Goal: Check status: Check status

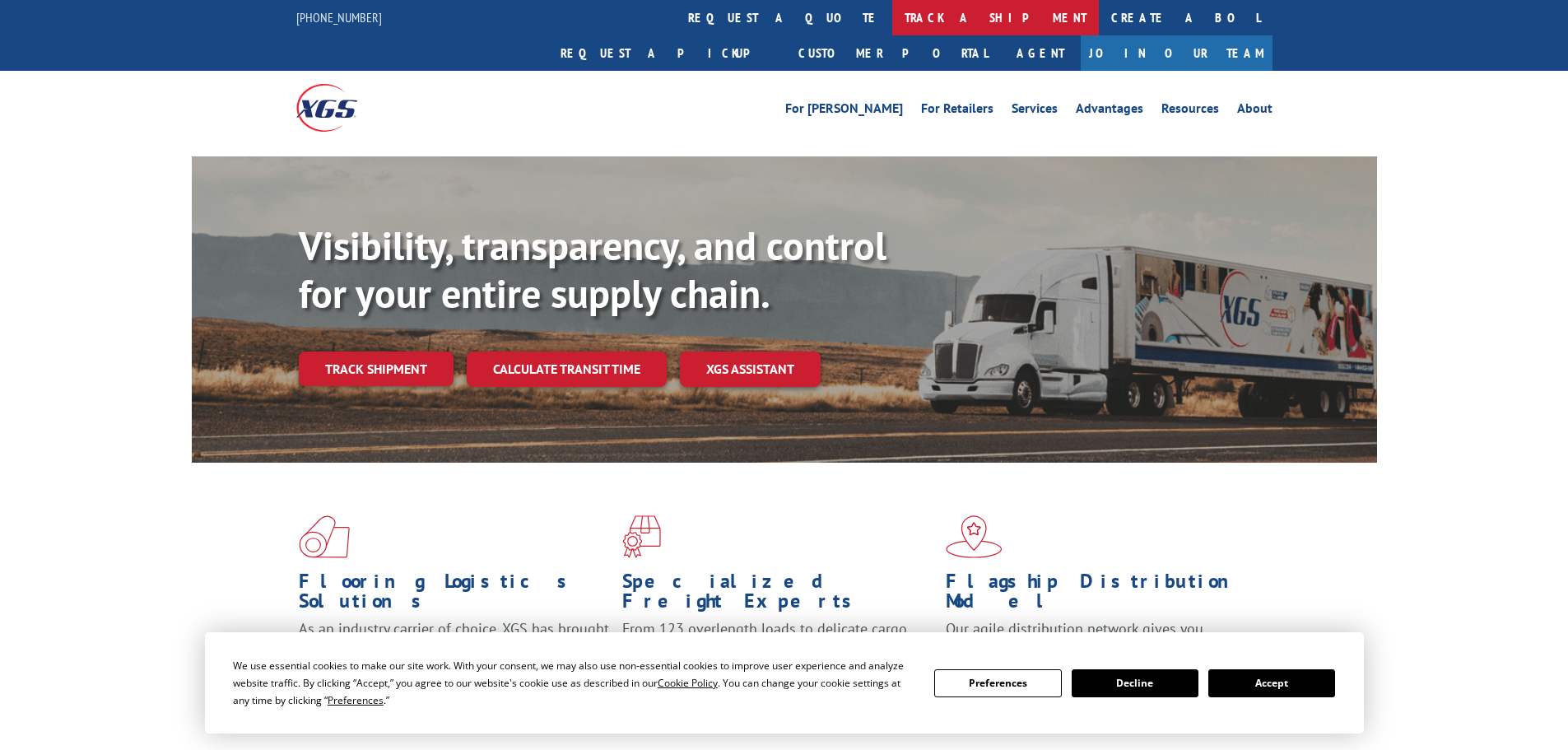
click at [892, 17] on link "track a shipment" at bounding box center [996, 18] width 206 height 35
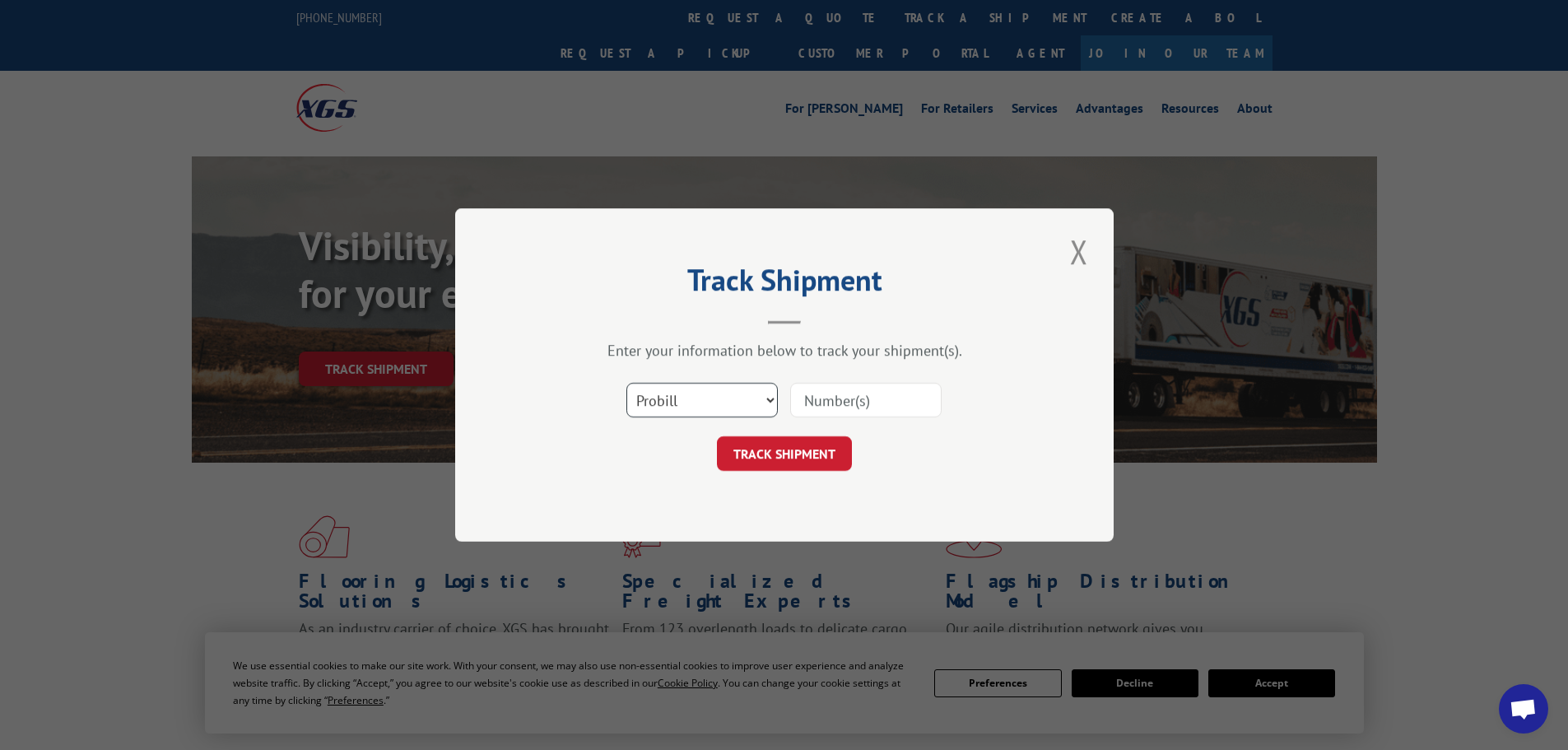
click at [675, 392] on select "Select category... Probill BOL PO" at bounding box center [702, 400] width 151 height 34
select select "po"
click at [626, 383] on select "Select category... Probill BOL PO" at bounding box center [702, 400] width 151 height 34
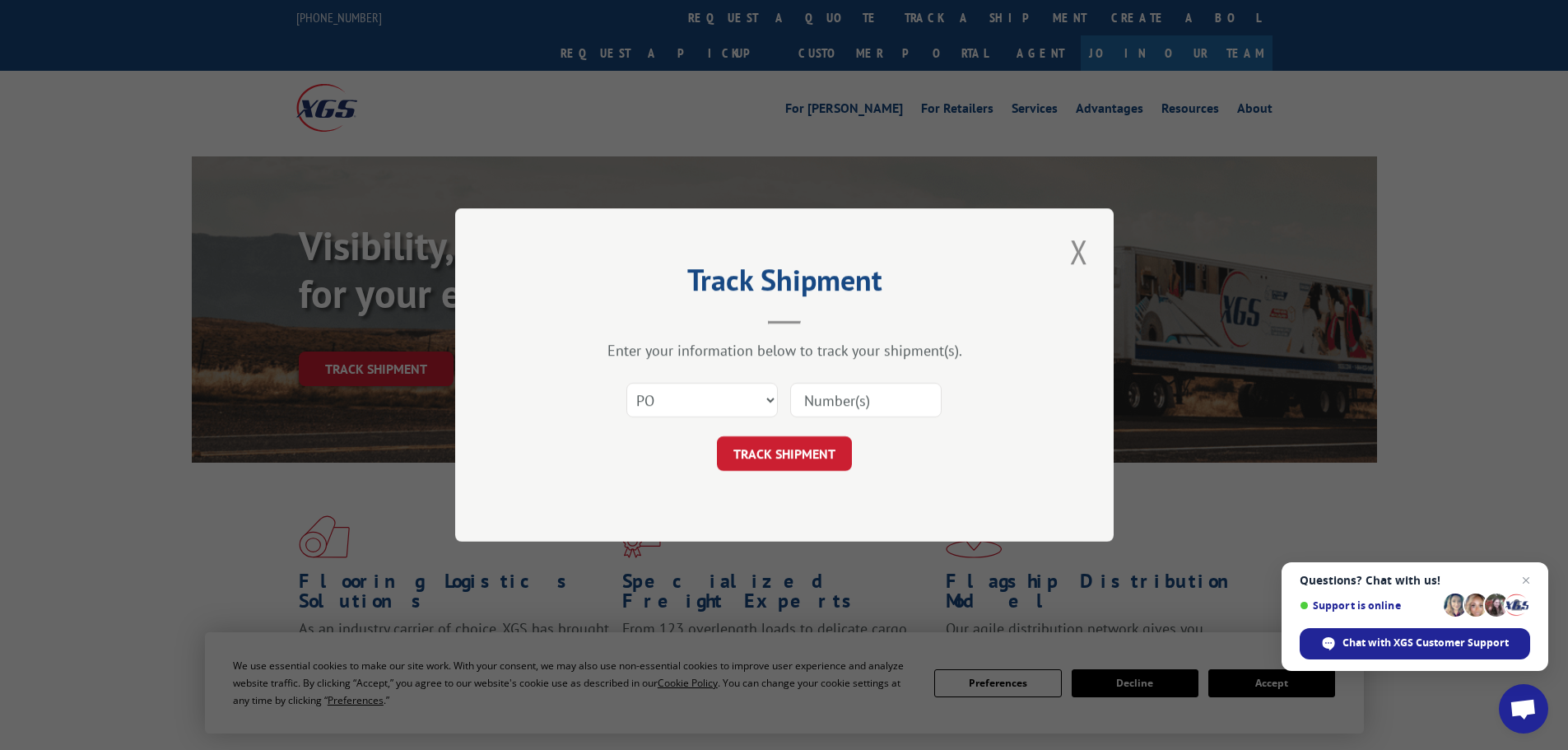
click at [818, 390] on input at bounding box center [866, 400] width 151 height 34
paste input "07523299"
type input "07523299"
click at [800, 463] on button "TRACK SHIPMENT" at bounding box center [784, 453] width 135 height 34
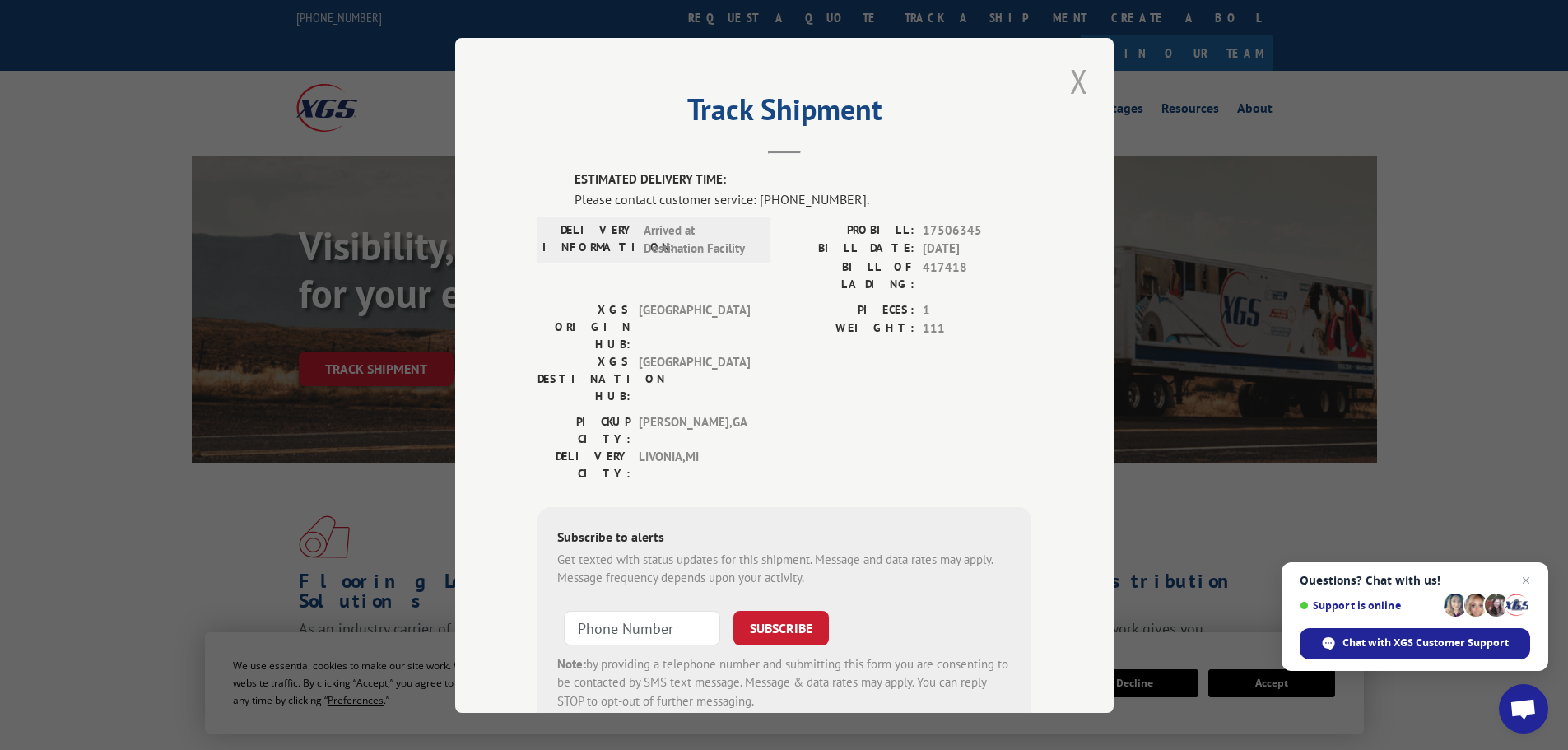
click at [1074, 79] on button "Close modal" at bounding box center [1079, 81] width 28 height 45
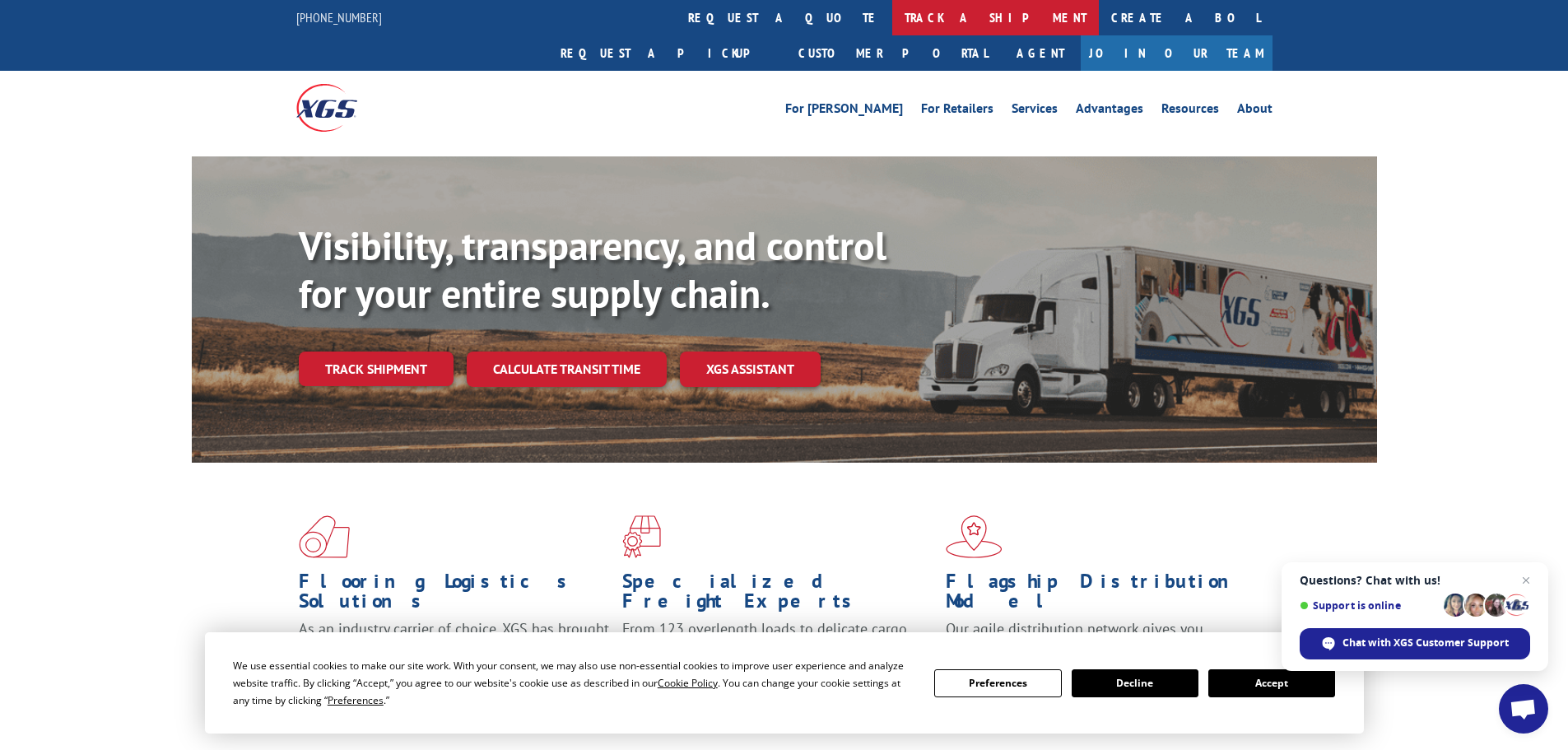
click at [892, 18] on link "track a shipment" at bounding box center [996, 18] width 206 height 35
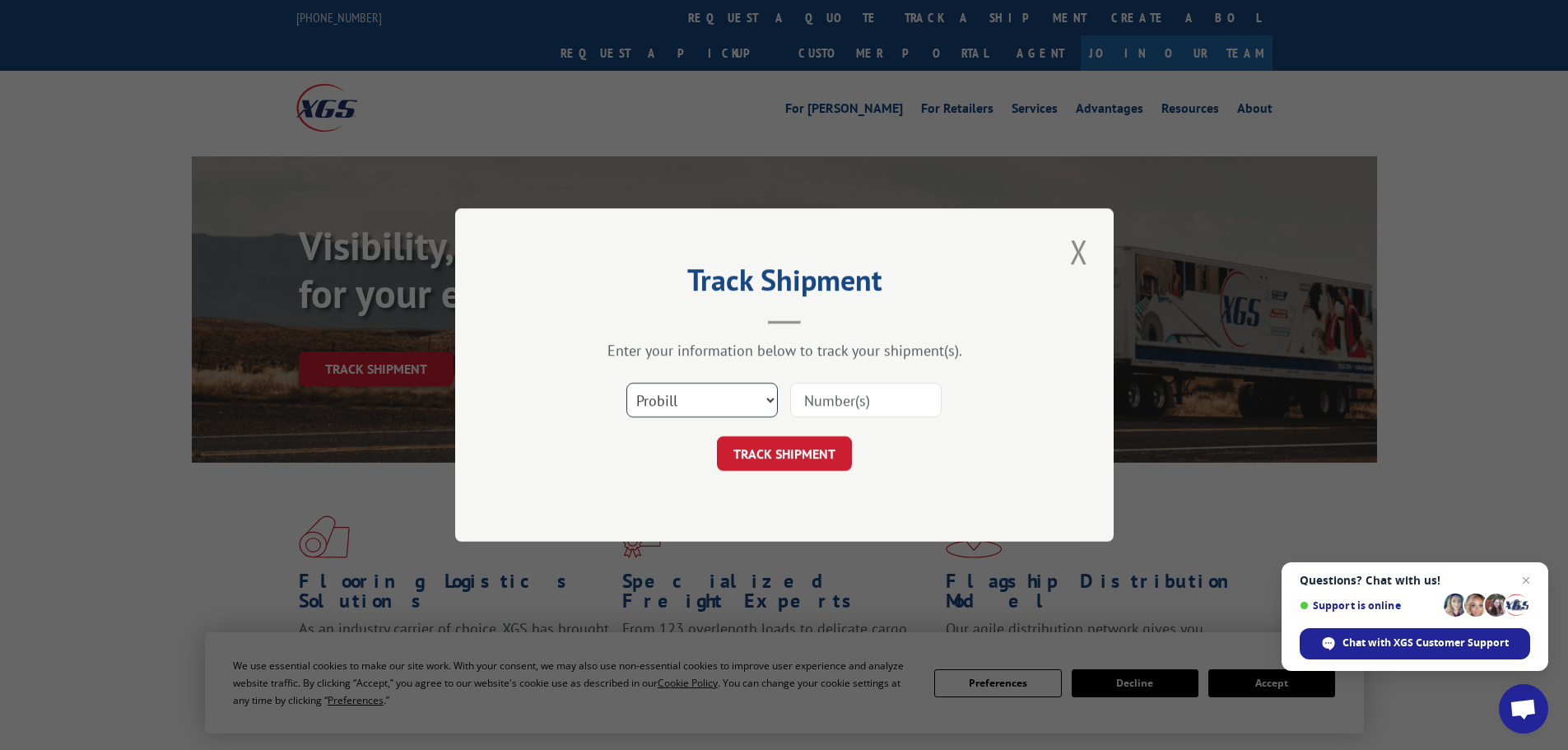
click at [738, 407] on select "Select category... Probill BOL PO" at bounding box center [702, 400] width 151 height 34
select select "po"
click at [626, 383] on select "Select category... Probill BOL PO" at bounding box center [702, 400] width 151 height 34
click at [843, 404] on input at bounding box center [866, 400] width 151 height 34
paste input "07523366"
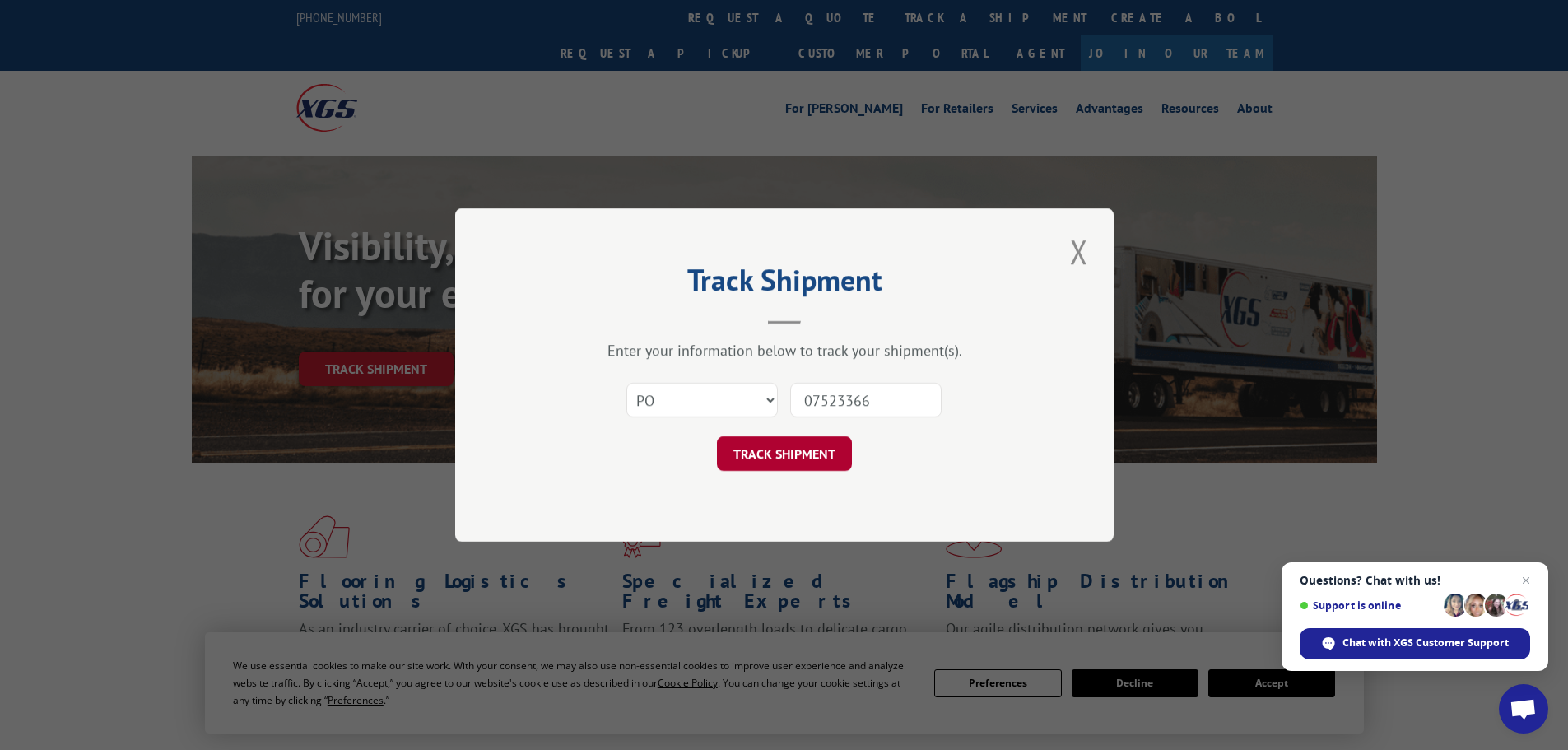
type input "07523366"
click at [827, 457] on button "TRACK SHIPMENT" at bounding box center [784, 453] width 135 height 34
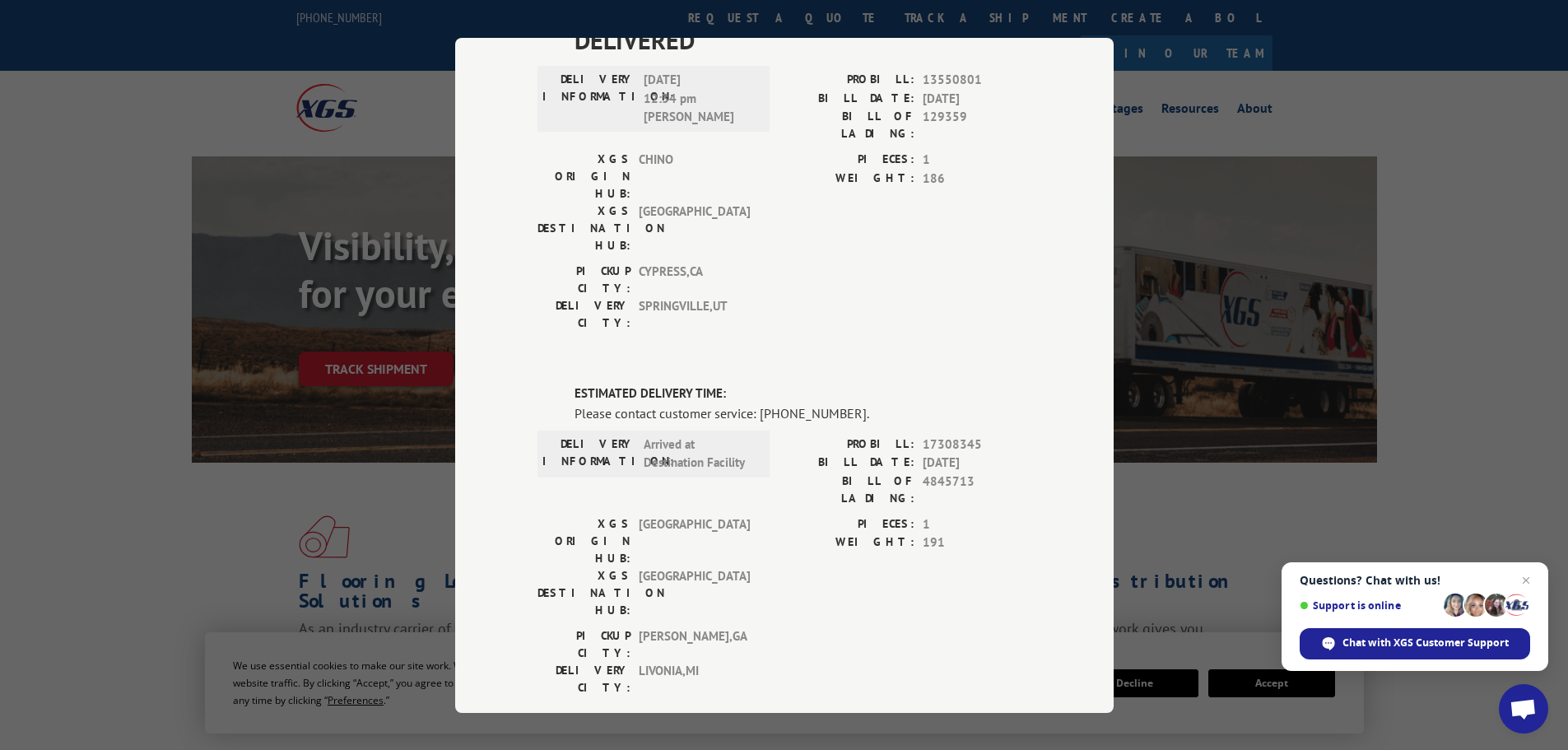
scroll to position [487, 0]
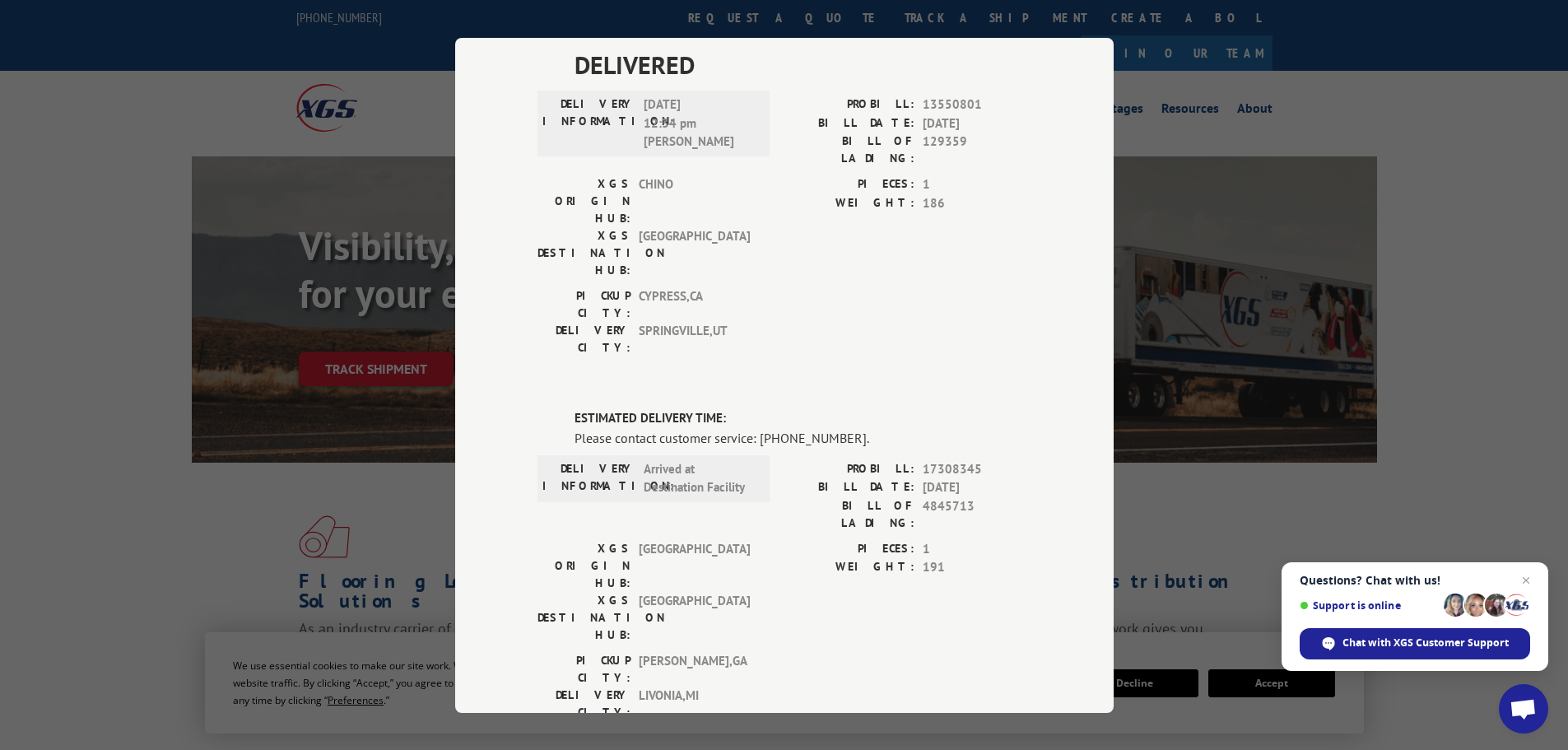
click at [1526, 705] on span "Open chat" at bounding box center [1523, 710] width 27 height 23
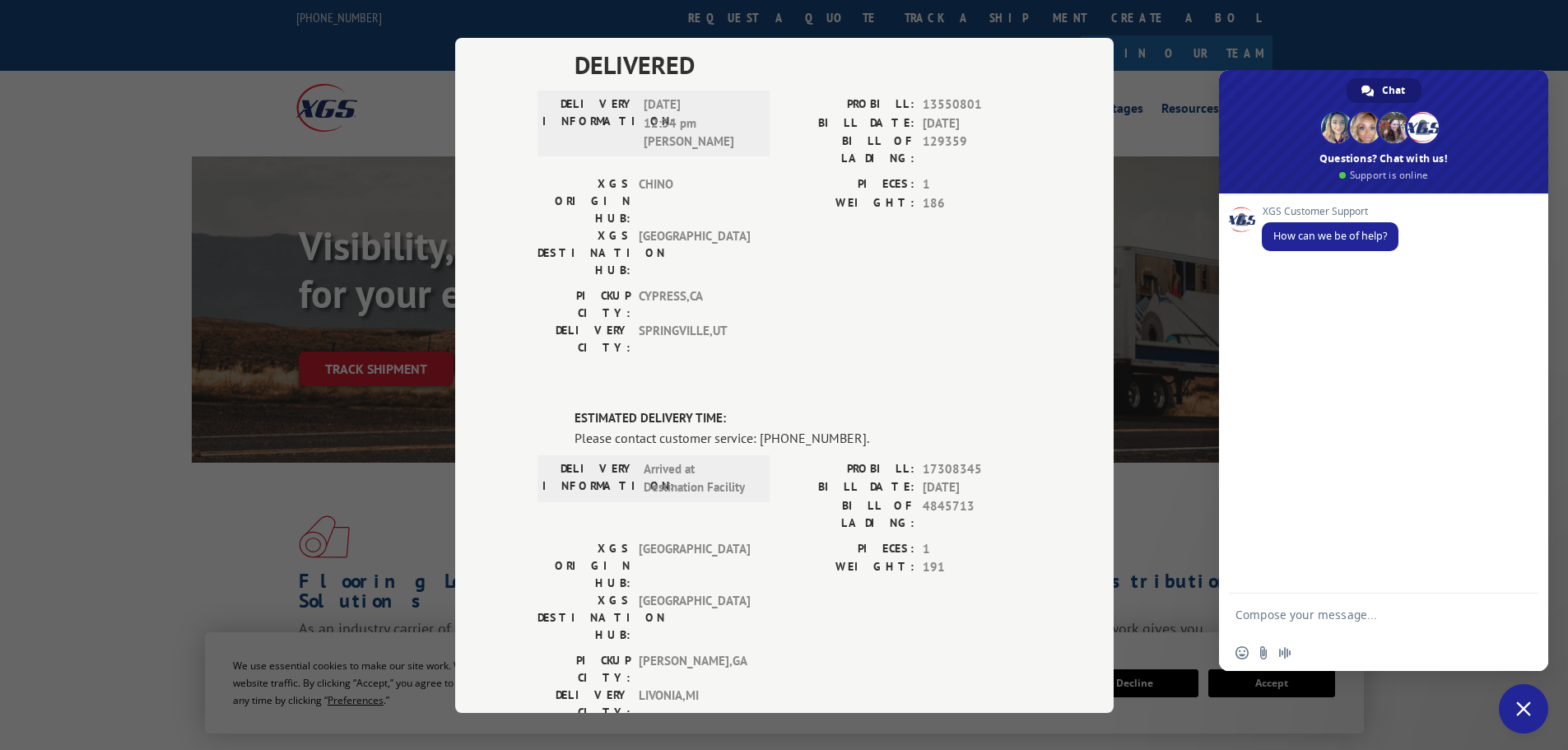
scroll to position [0, 0]
click at [1254, 619] on textarea "Compose your message..." at bounding box center [1367, 614] width 263 height 41
click at [943, 496] on span "4845713" at bounding box center [977, 512] width 109 height 34
copy span "4845713"
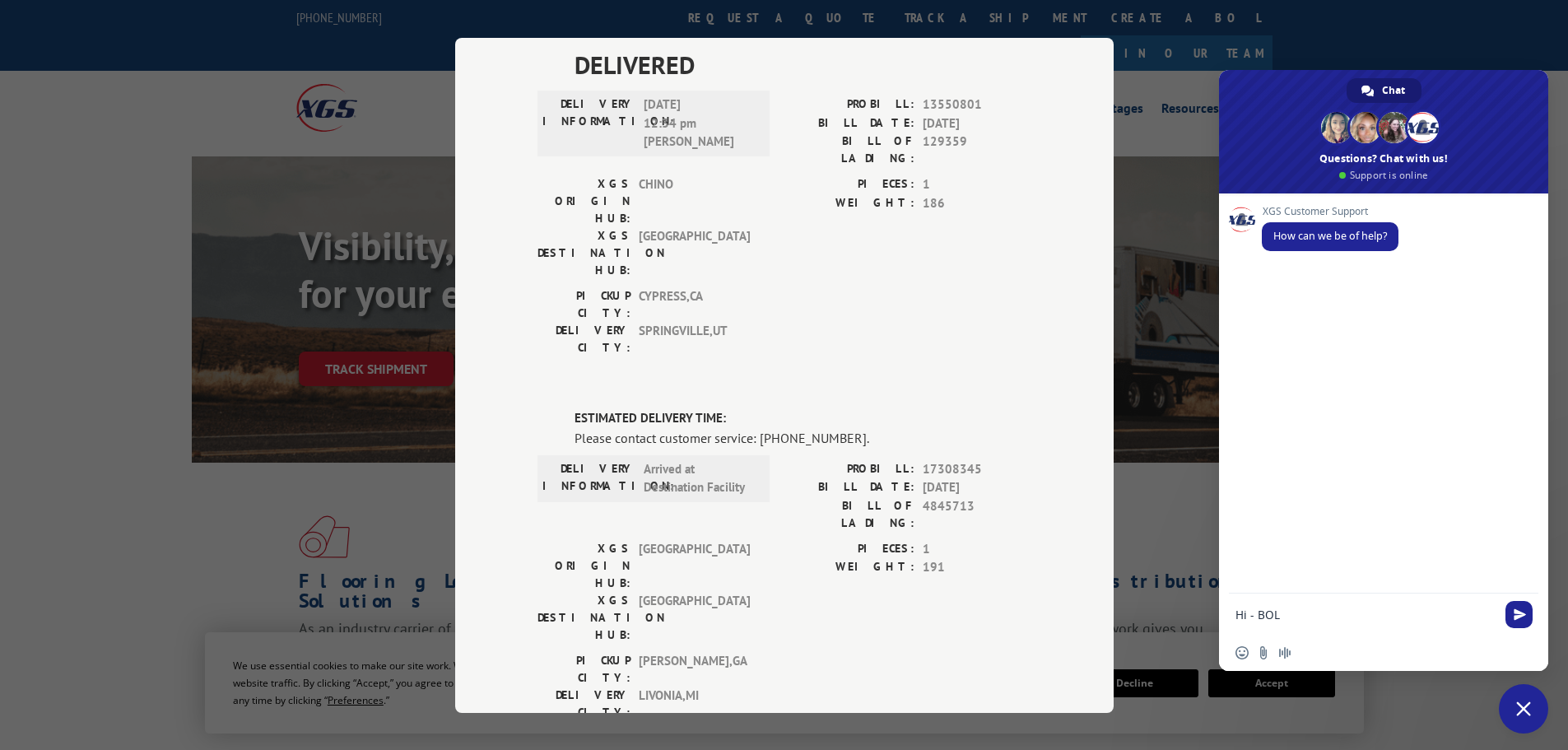
click at [1313, 618] on textarea "Hi - BOL" at bounding box center [1367, 614] width 263 height 41
paste textarea "4845713"
type textarea "Hi - BOL 4845713 do you have a delivery date?"
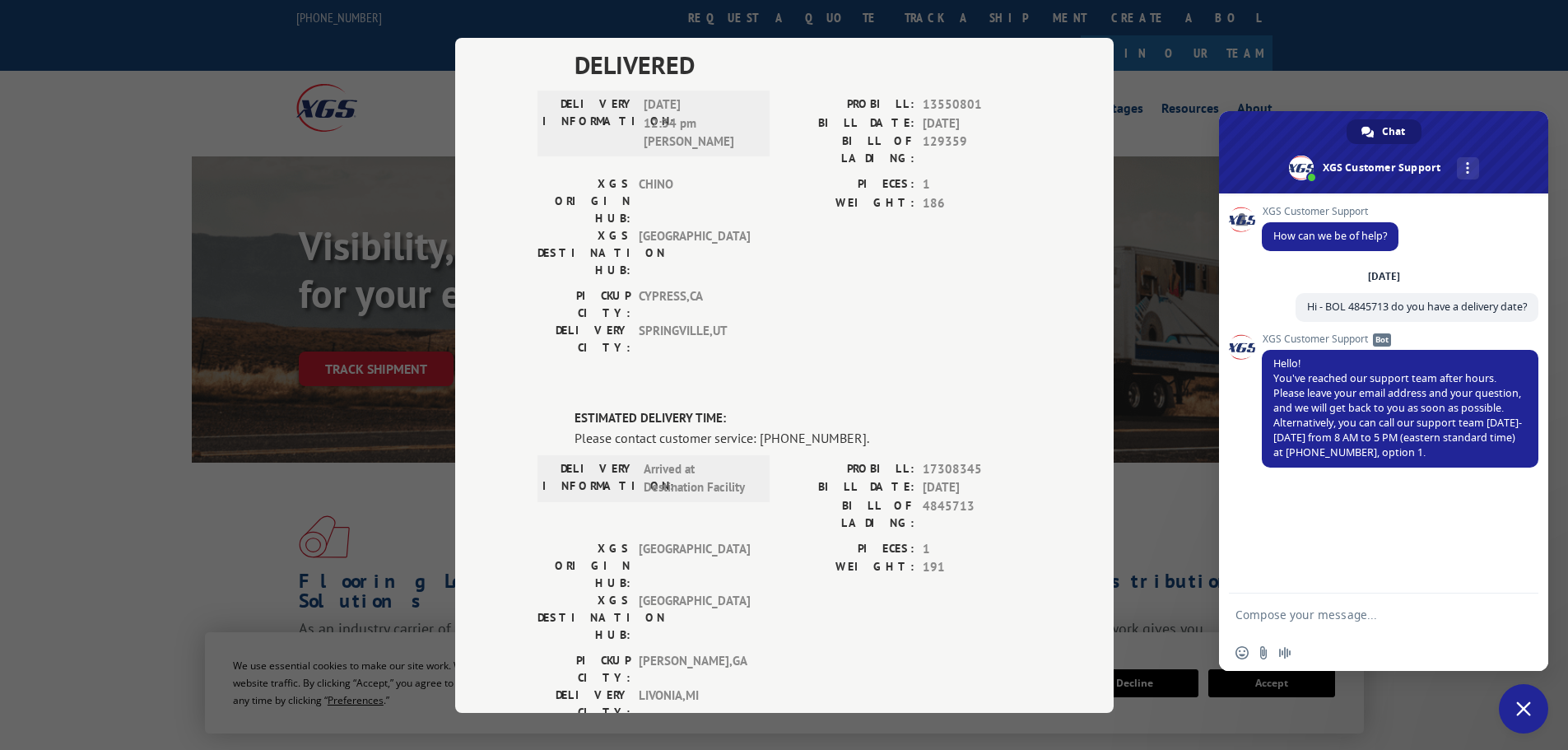
click at [1232, 375] on div "XGS Customer Support How can we be of help? [DATE] Hi - BOL 4845713 do you have…" at bounding box center [1382, 393] width 329 height 400
click at [1253, 431] on div "XGS Customer Support How can we be of help? [DATE] Hi - BOL 4845713 do you have…" at bounding box center [1382, 393] width 329 height 400
click at [1250, 621] on textarea "Compose your message..." at bounding box center [1367, 614] width 263 height 41
type textarea "[EMAIL_ADDRESS][DOMAIN_NAME]"
click at [1517, 612] on span "Send" at bounding box center [1520, 614] width 13 height 13
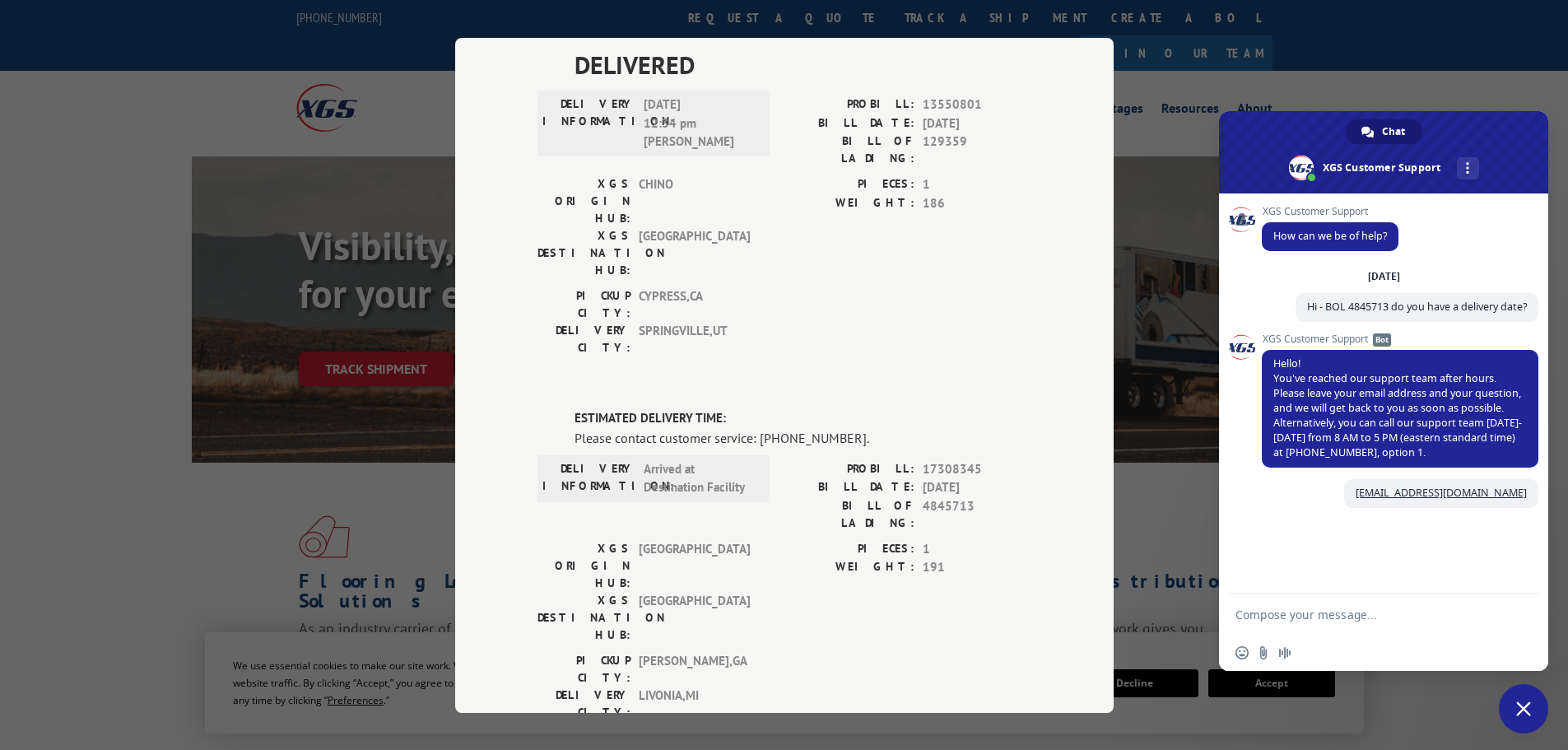
scroll to position [79, 0]
